Goal: Information Seeking & Learning: Learn about a topic

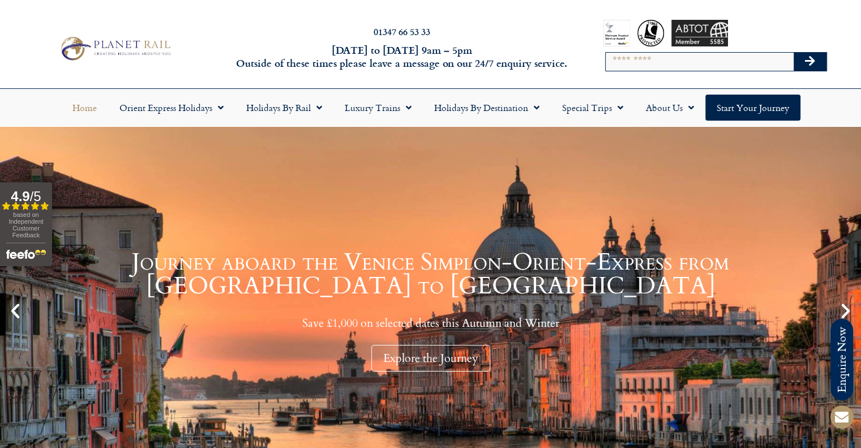
click at [653, 66] on input "Search" at bounding box center [700, 62] width 188 height 18
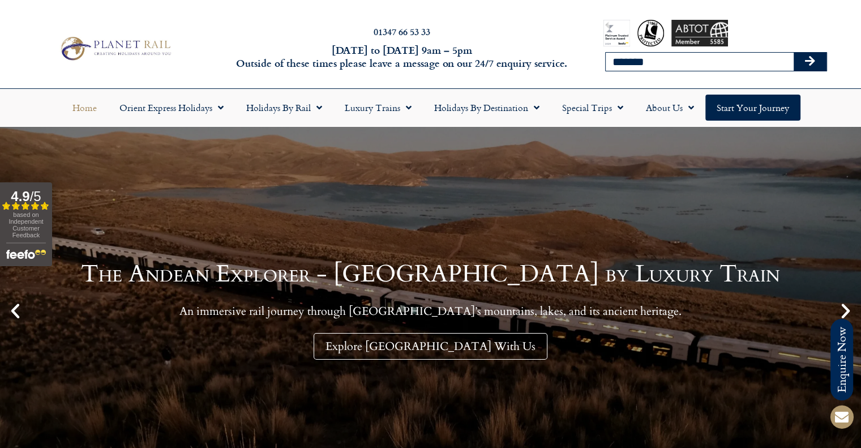
type input "**********"
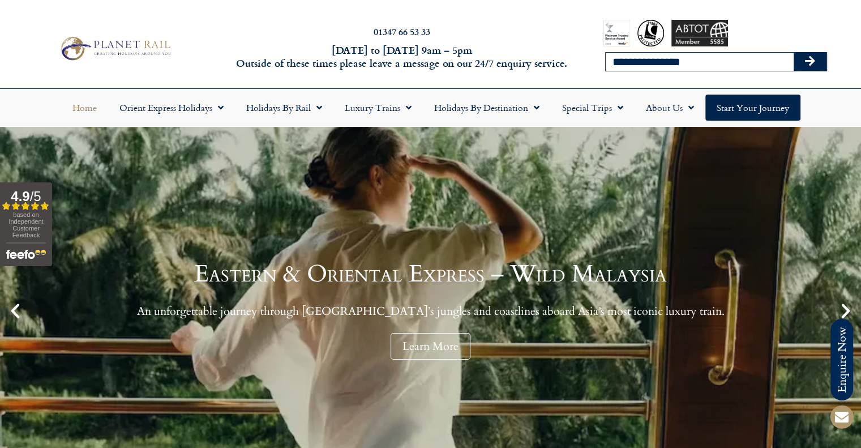
click at [793, 53] on button "Search" at bounding box center [809, 62] width 33 height 18
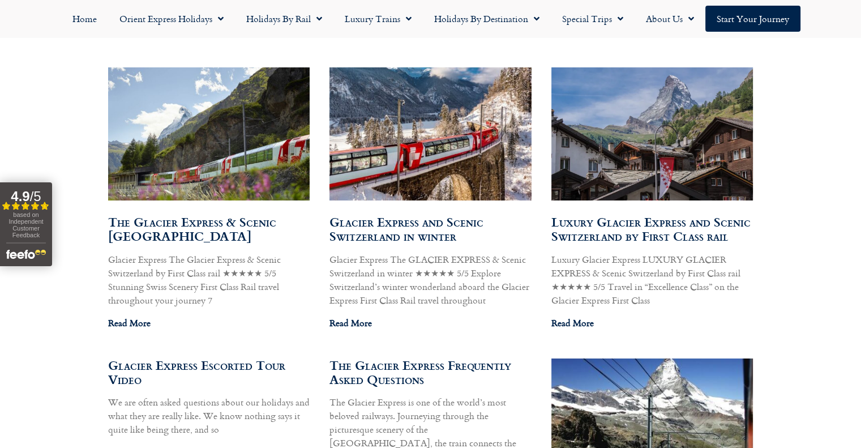
scroll to position [679, 0]
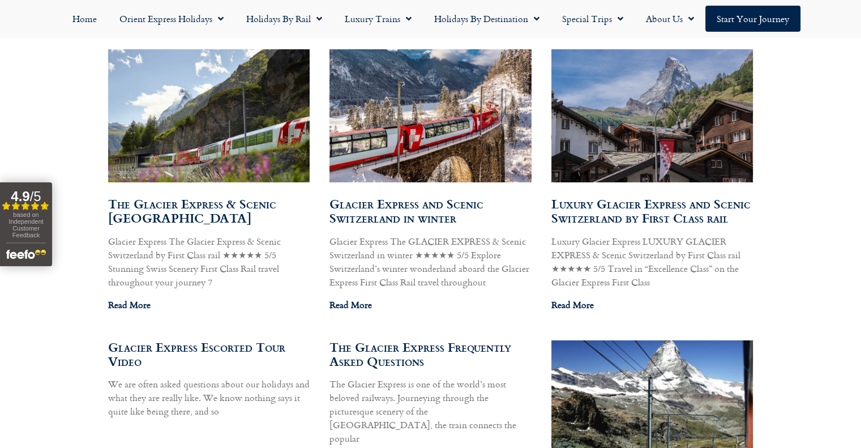
click at [157, 206] on link "The Glacier Express & Scenic Switzerland" at bounding box center [192, 210] width 168 height 33
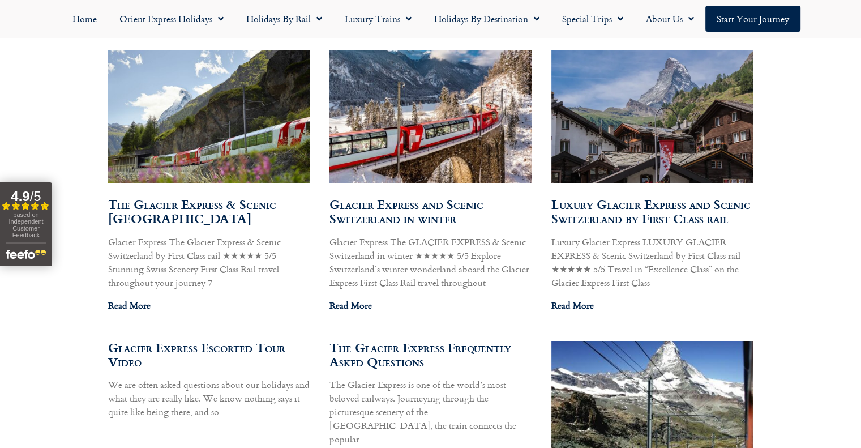
click at [374, 215] on link "Glacier Express and Scenic Switzerland in winter" at bounding box center [406, 211] width 154 height 33
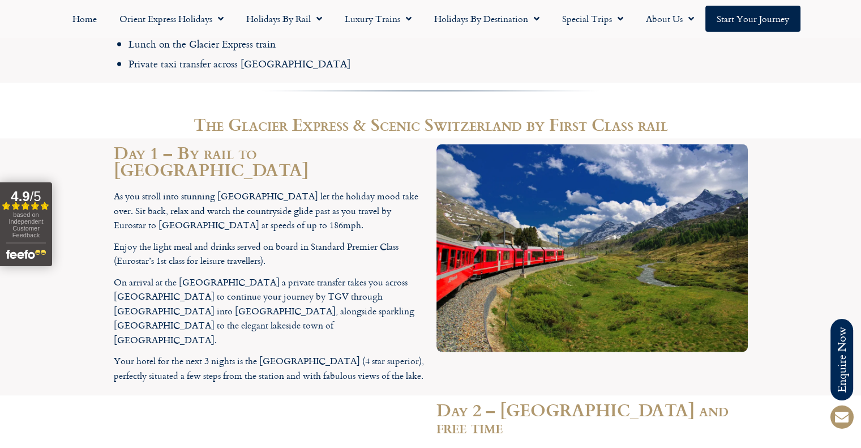
scroll to position [1698, 0]
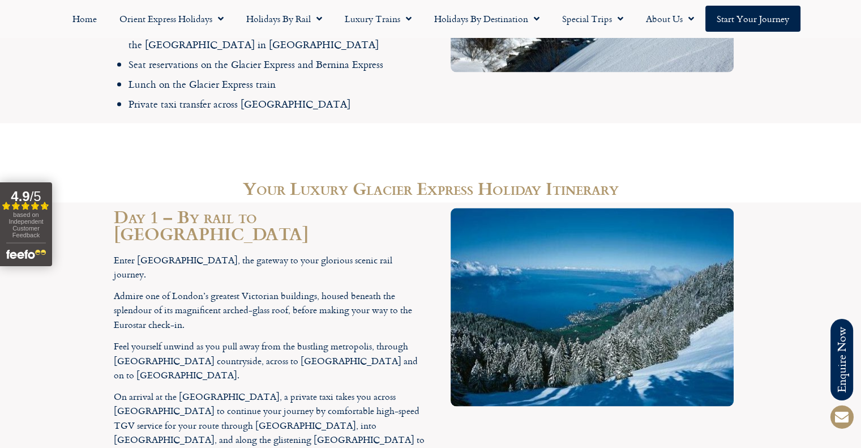
scroll to position [1811, 0]
